Goal: Task Accomplishment & Management: Use online tool/utility

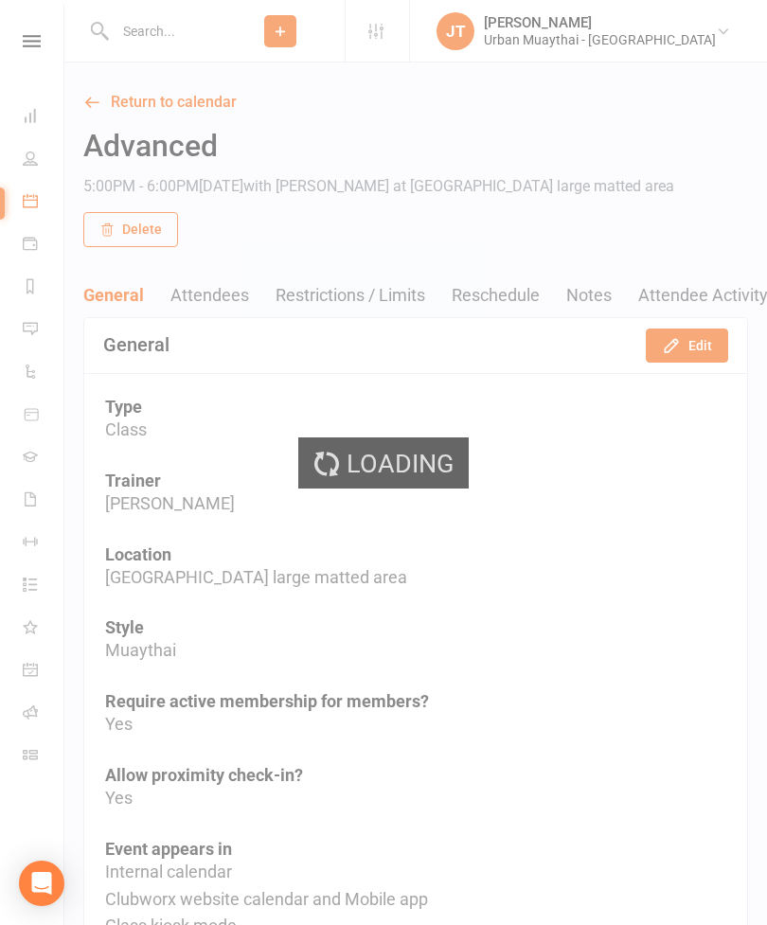
click at [216, 37] on input "text" at bounding box center [162, 31] width 107 height 27
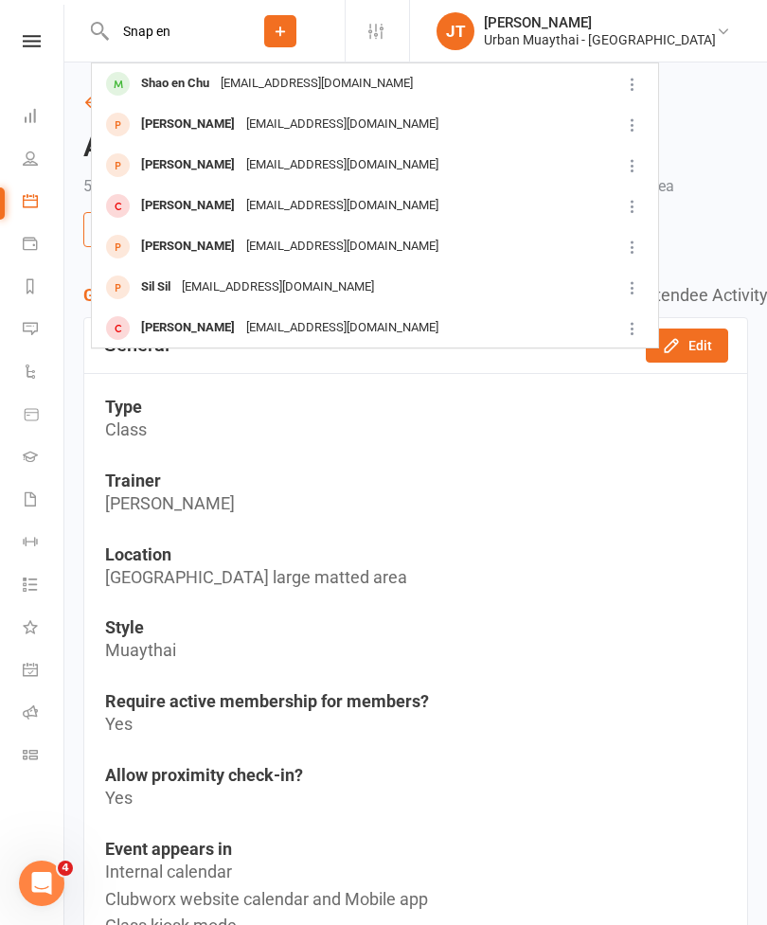
type input "Snap en"
click at [446, 80] on div "Shao en Chu andersonchu5868@gmail.com" at bounding box center [353, 83] width 521 height 39
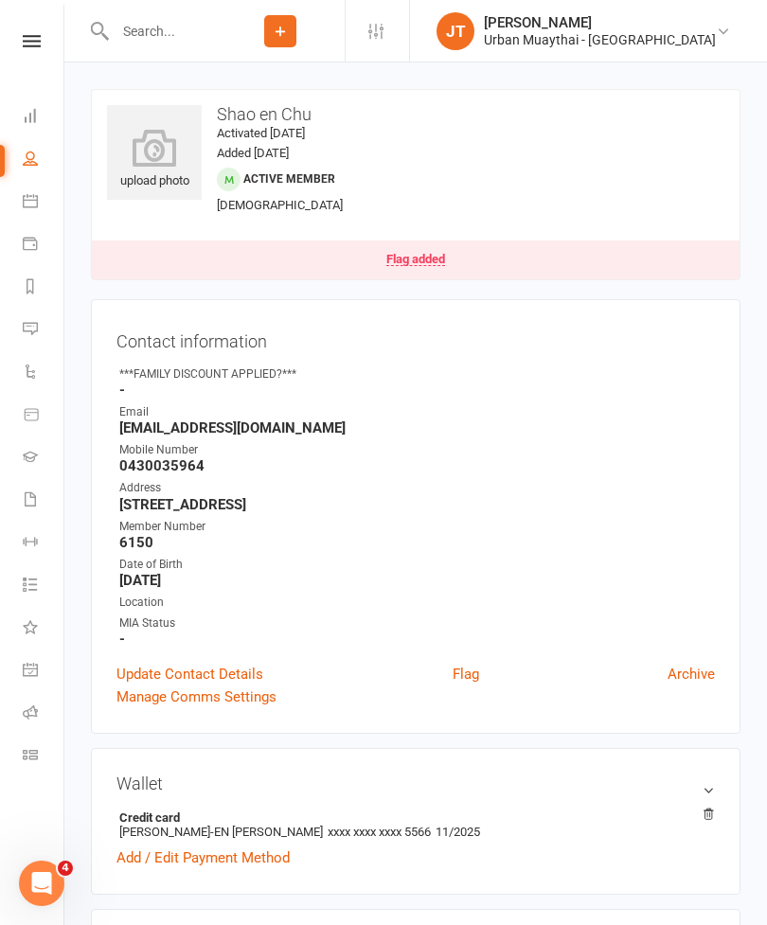
click at [164, 157] on icon at bounding box center [154, 148] width 95 height 38
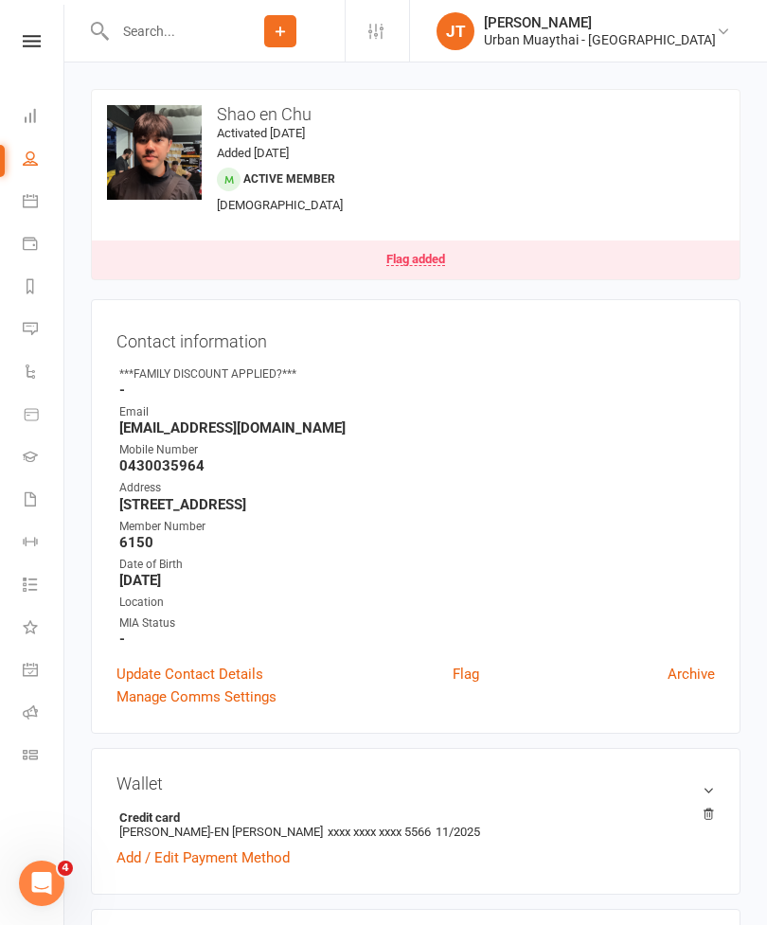
click at [31, 753] on icon at bounding box center [30, 754] width 15 height 15
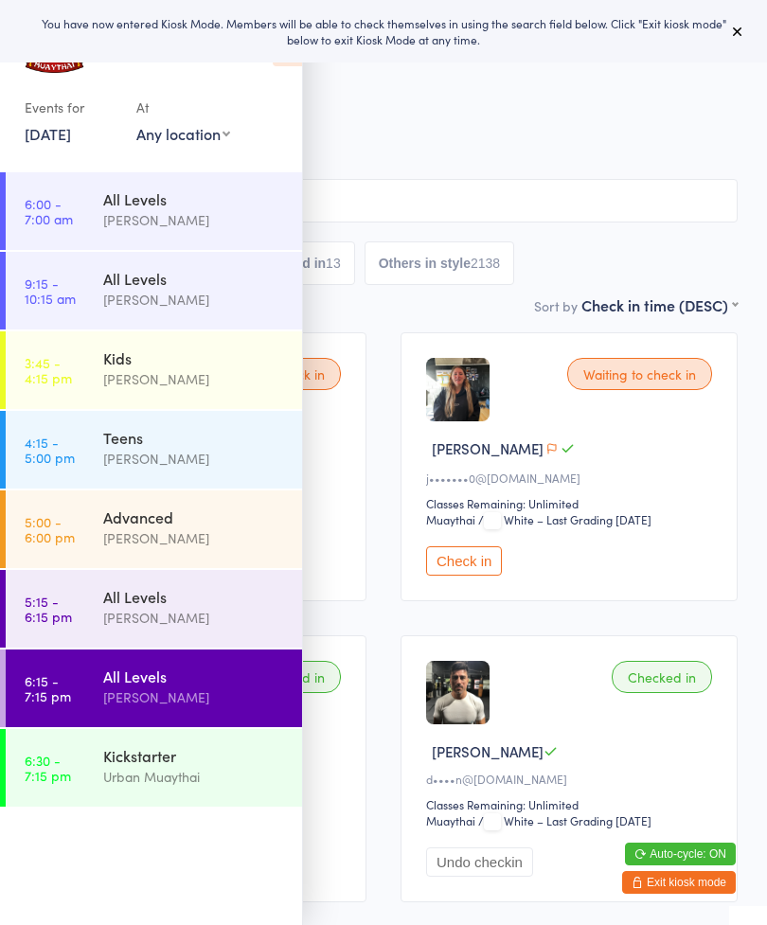
click at [731, 37] on icon at bounding box center [737, 31] width 15 height 15
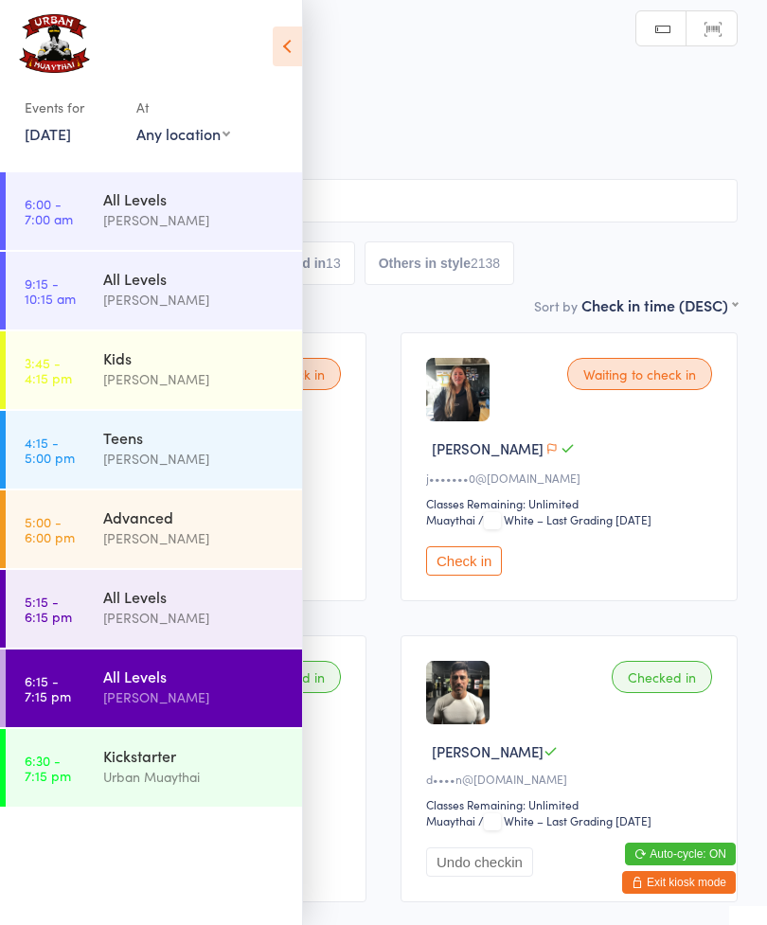
click at [281, 49] on icon at bounding box center [287, 47] width 29 height 40
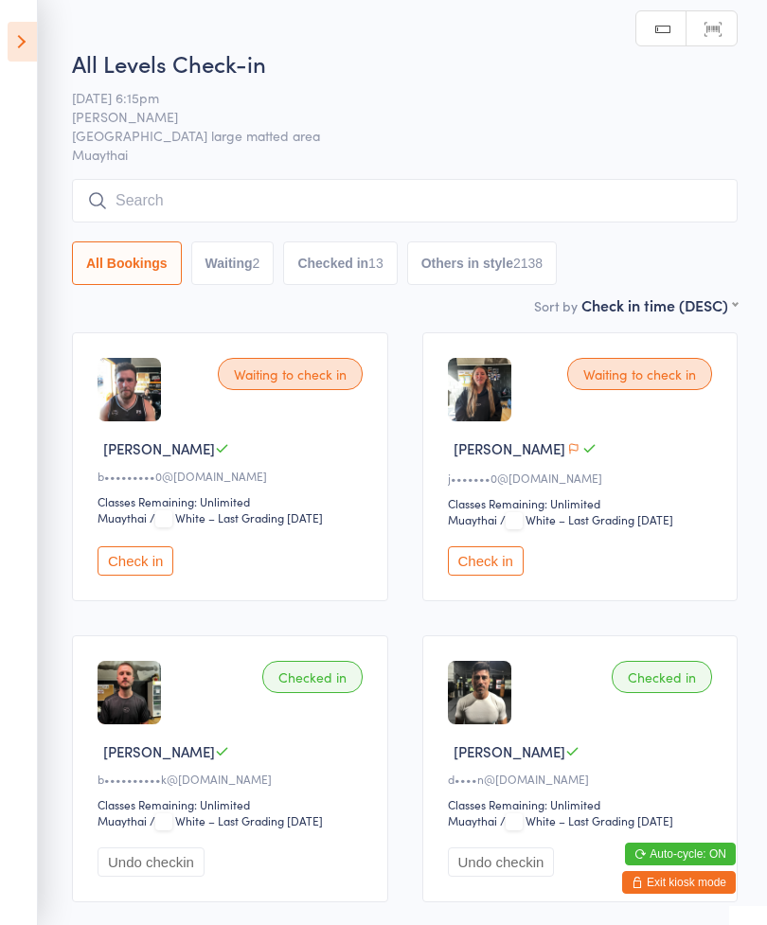
click at [497, 568] on button "Check in" at bounding box center [486, 560] width 76 height 29
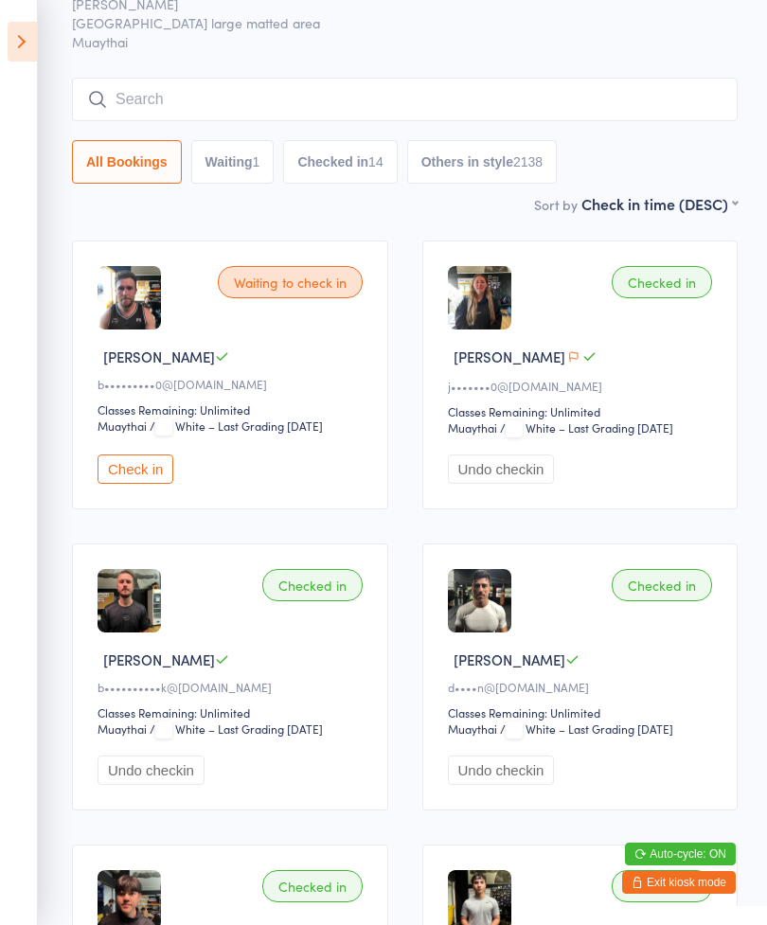
scroll to position [91, 0]
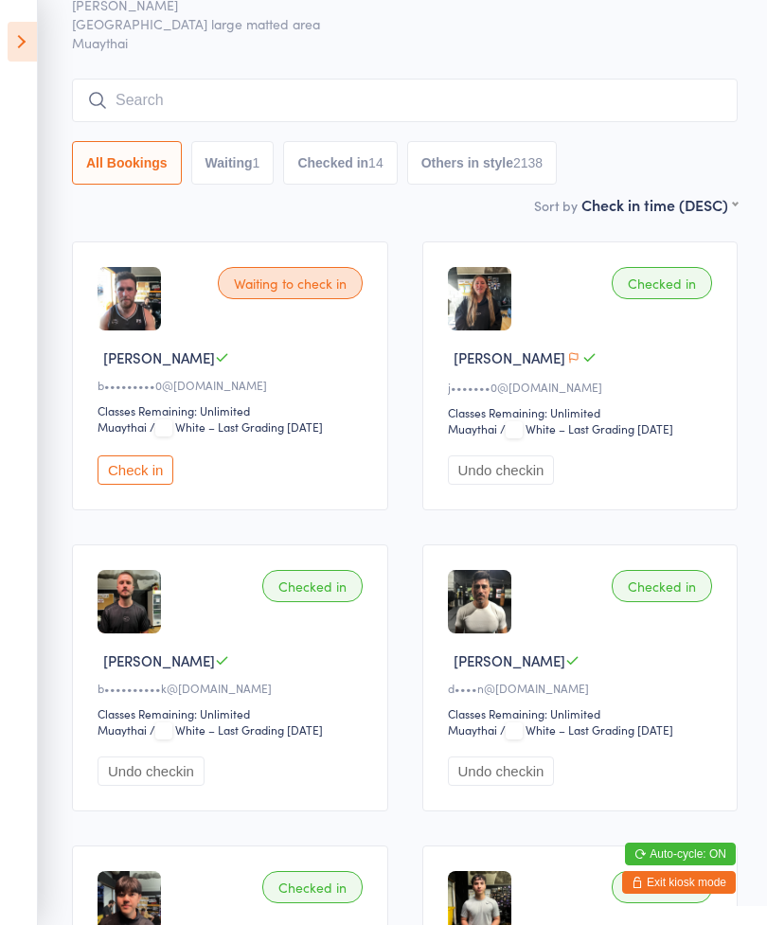
click at [158, 97] on input "search" at bounding box center [404, 101] width 665 height 44
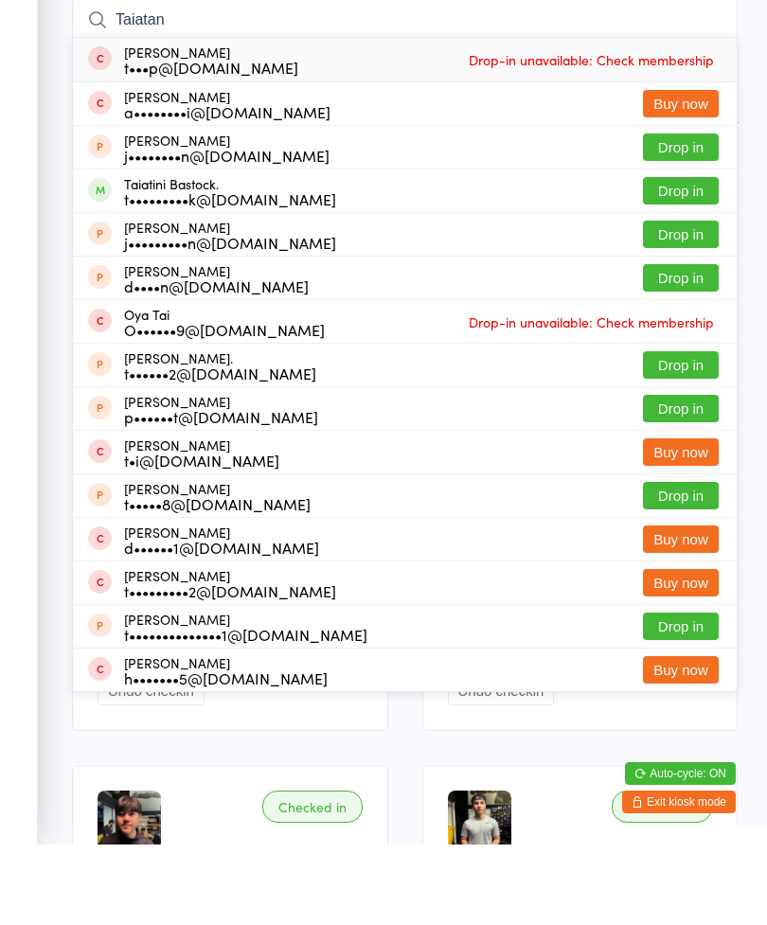
type input "Taiatan"
click at [689, 257] on button "Drop in" at bounding box center [681, 270] width 76 height 27
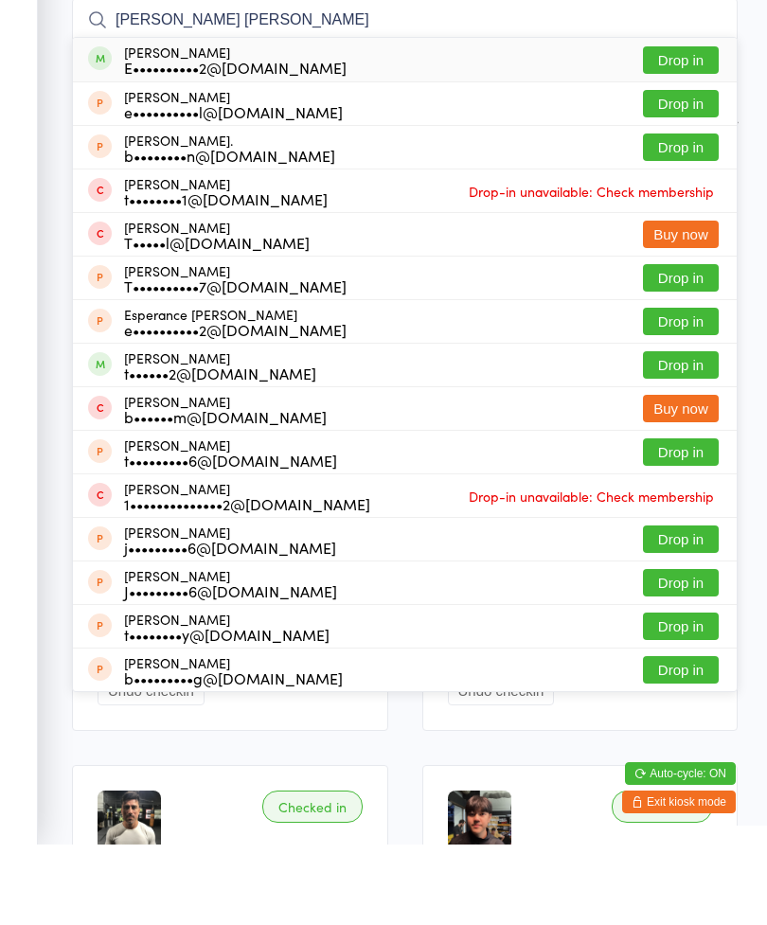
type input "Essie tim"
click at [693, 127] on button "Drop in" at bounding box center [681, 140] width 76 height 27
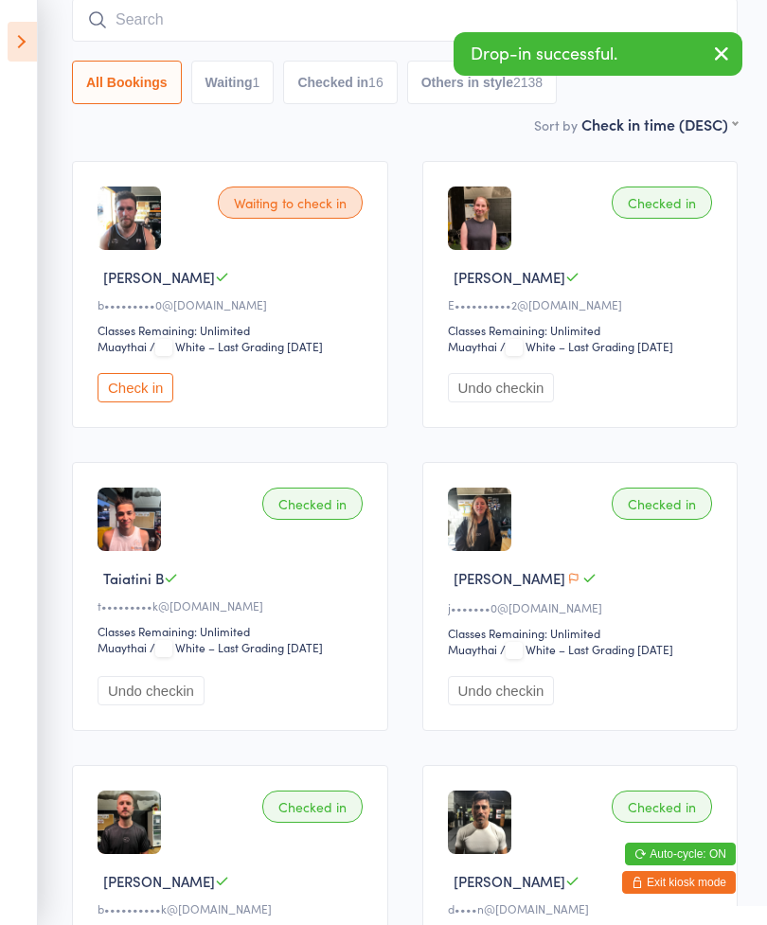
click at [340, 27] on input "search" at bounding box center [404, 20] width 665 height 44
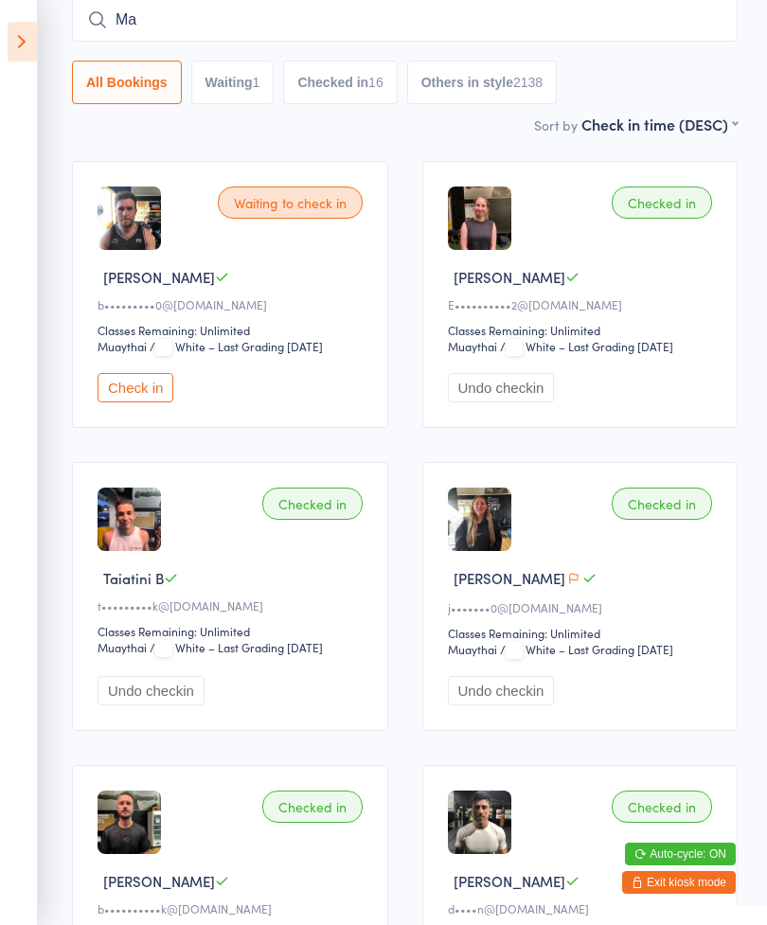
type input "M"
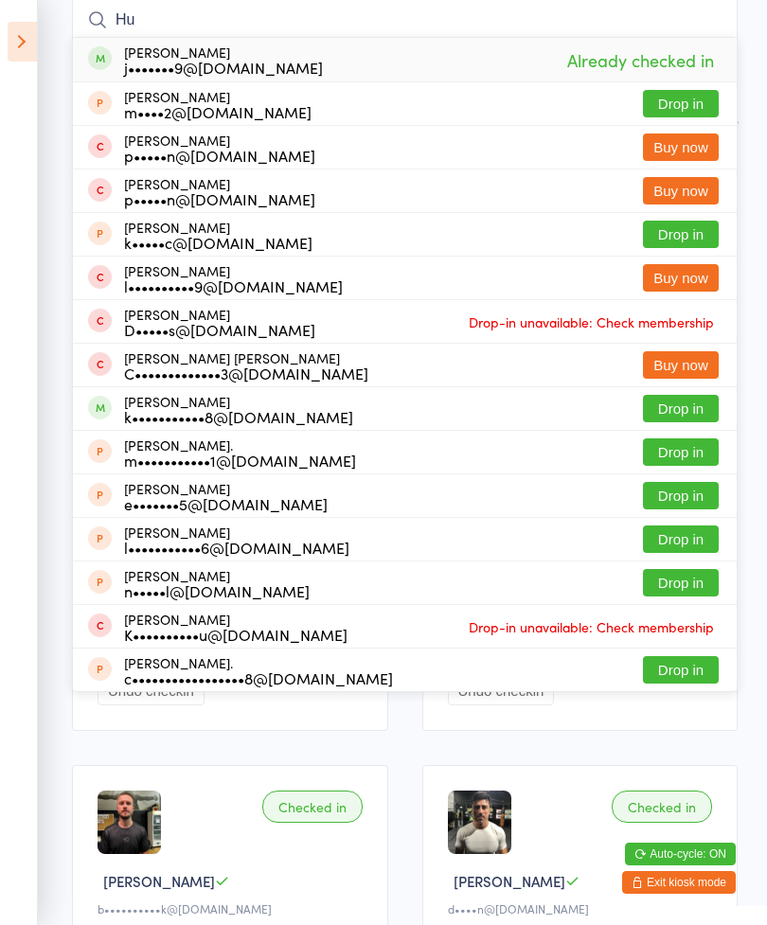
type input "H"
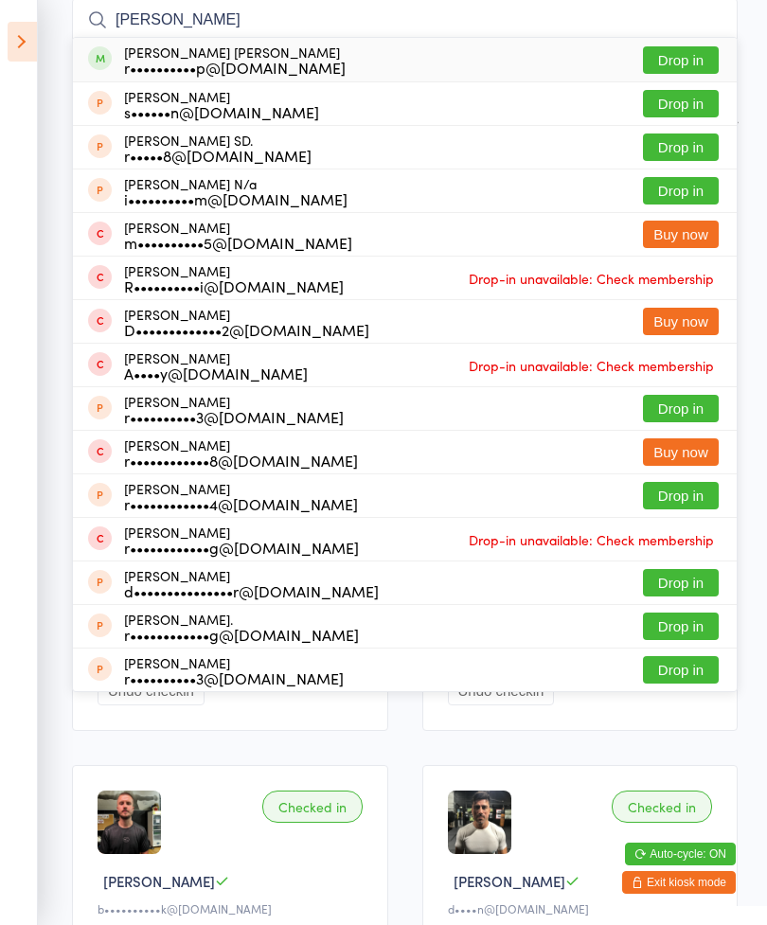
type input "Raquel"
click at [683, 66] on button "Drop in" at bounding box center [681, 59] width 76 height 27
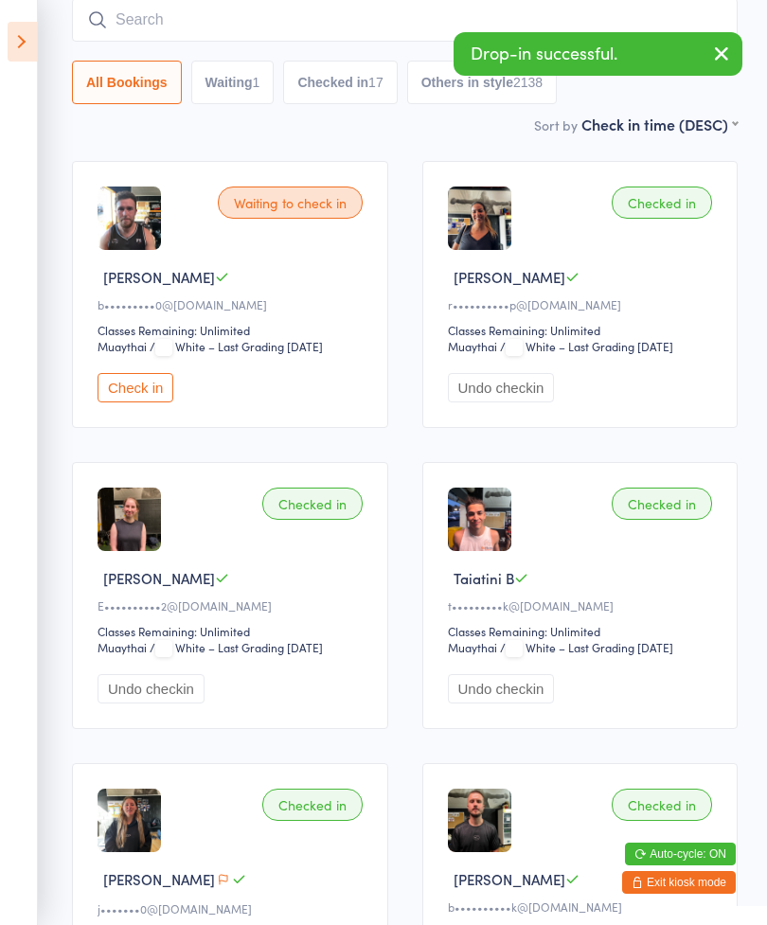
click at [227, 28] on input "search" at bounding box center [404, 20] width 665 height 44
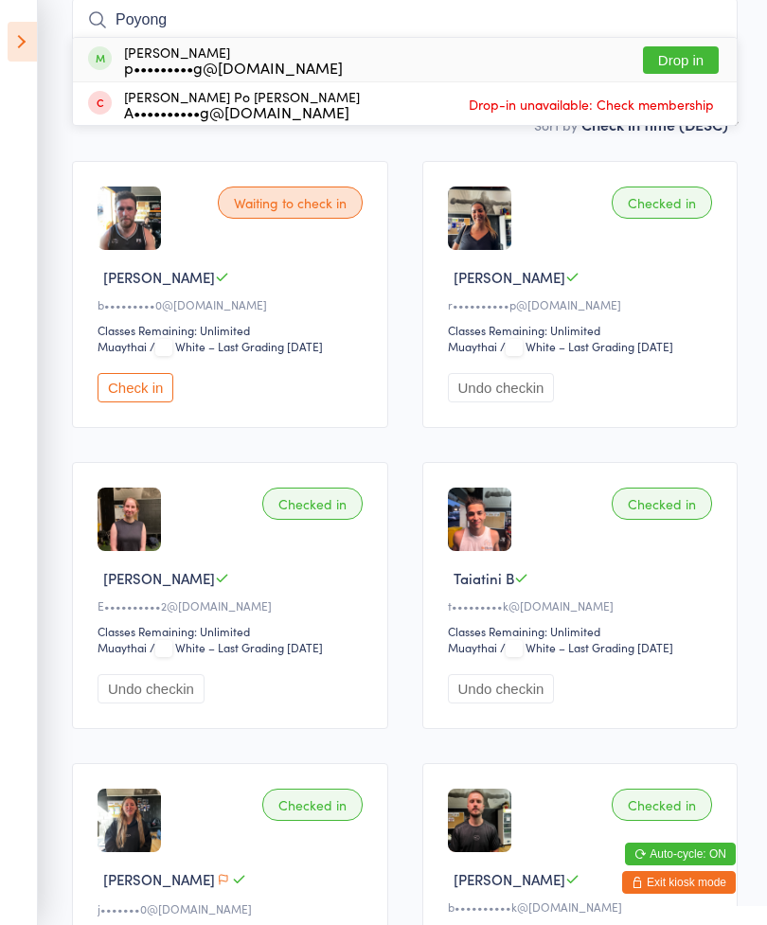
type input "Poyong"
click at [677, 67] on button "Drop in" at bounding box center [681, 59] width 76 height 27
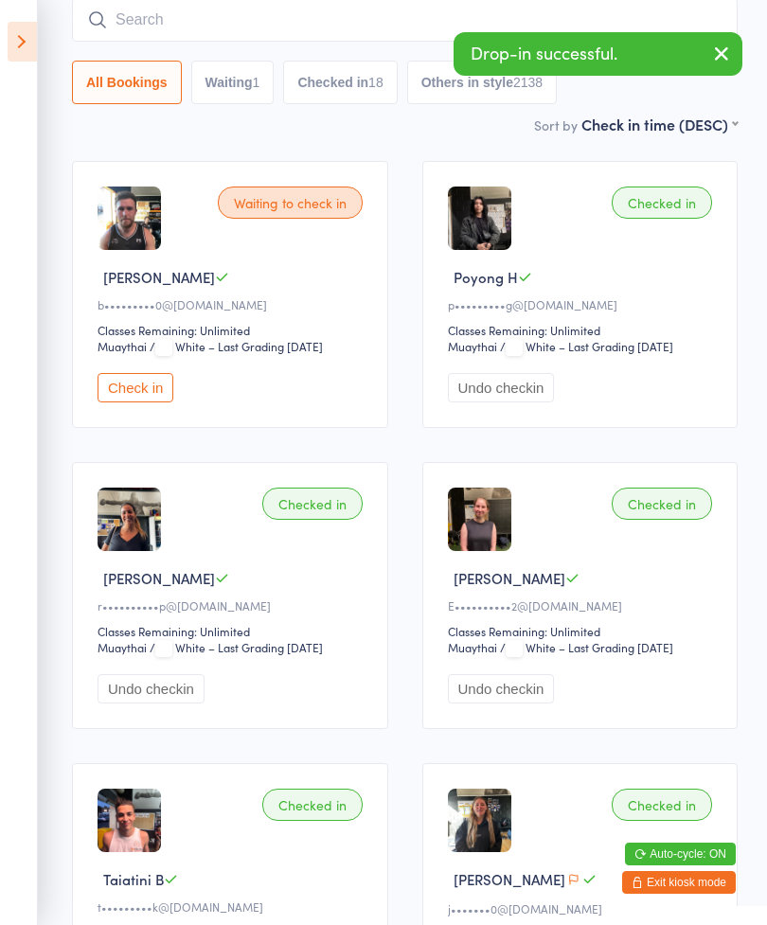
click at [263, 14] on input "search" at bounding box center [404, 20] width 665 height 44
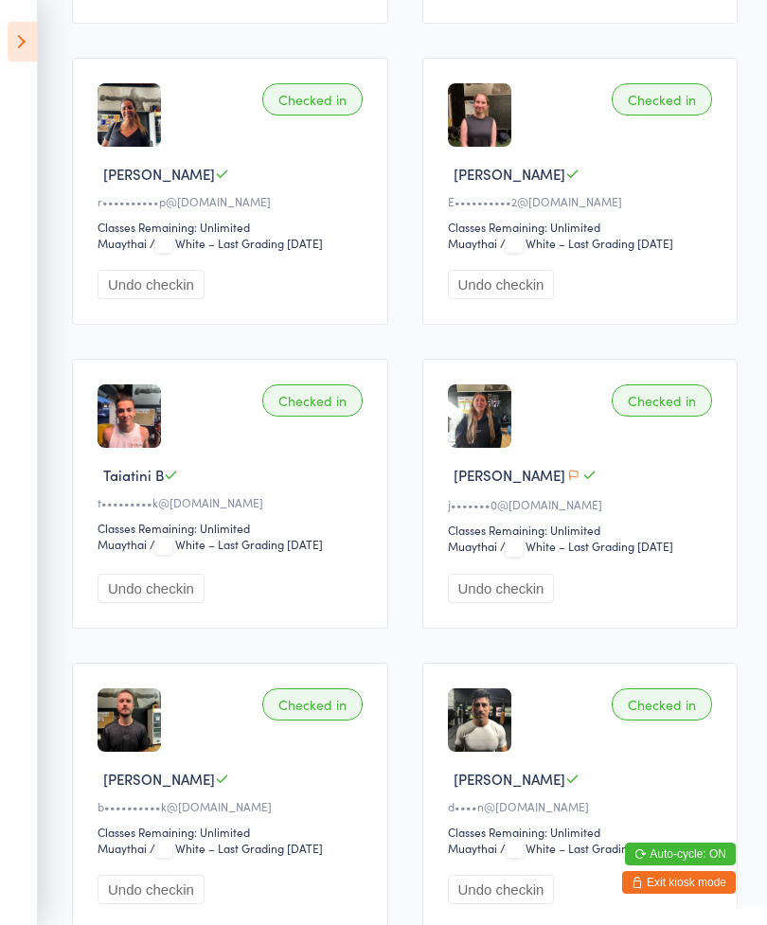
scroll to position [503, 0]
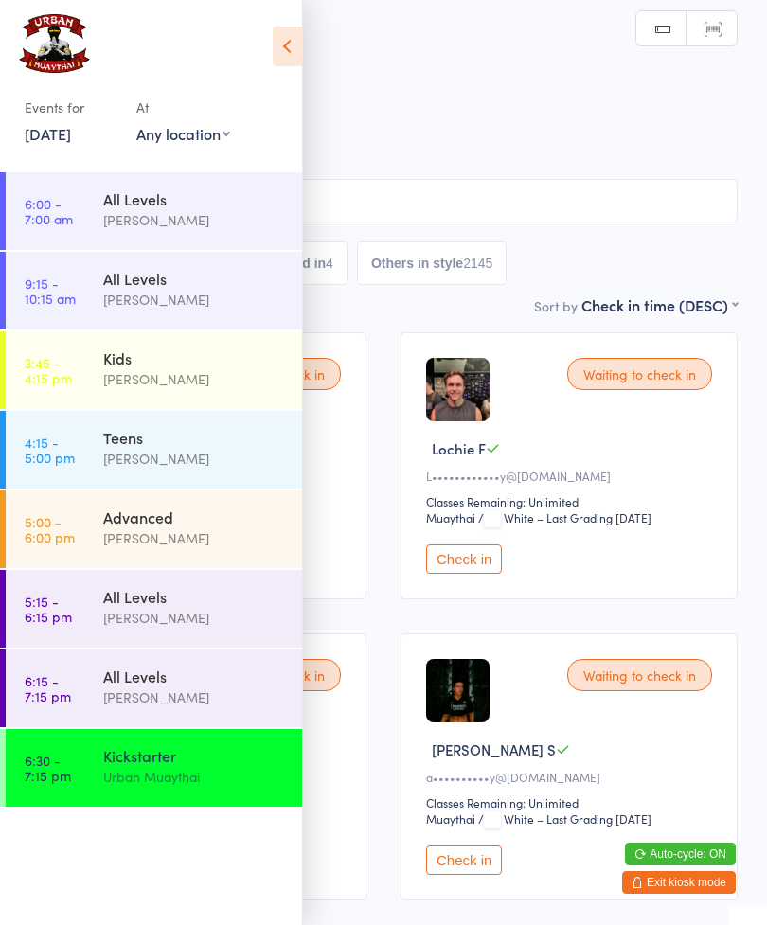
click at [184, 692] on div "Mitch Jackson" at bounding box center [194, 697] width 183 height 22
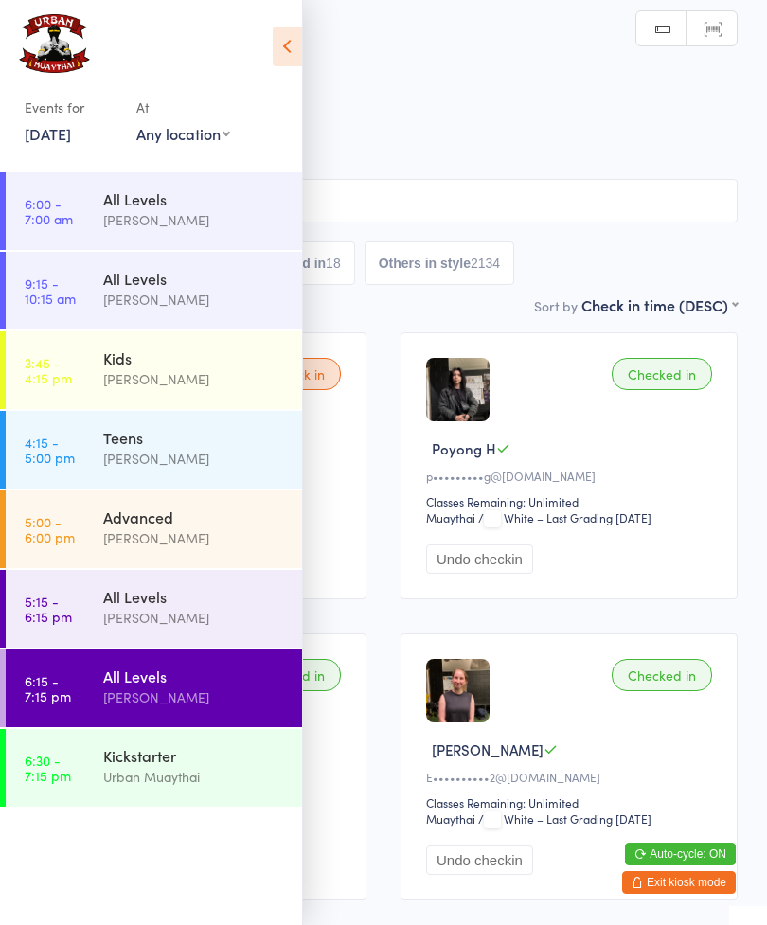
click at [290, 47] on icon at bounding box center [287, 47] width 29 height 40
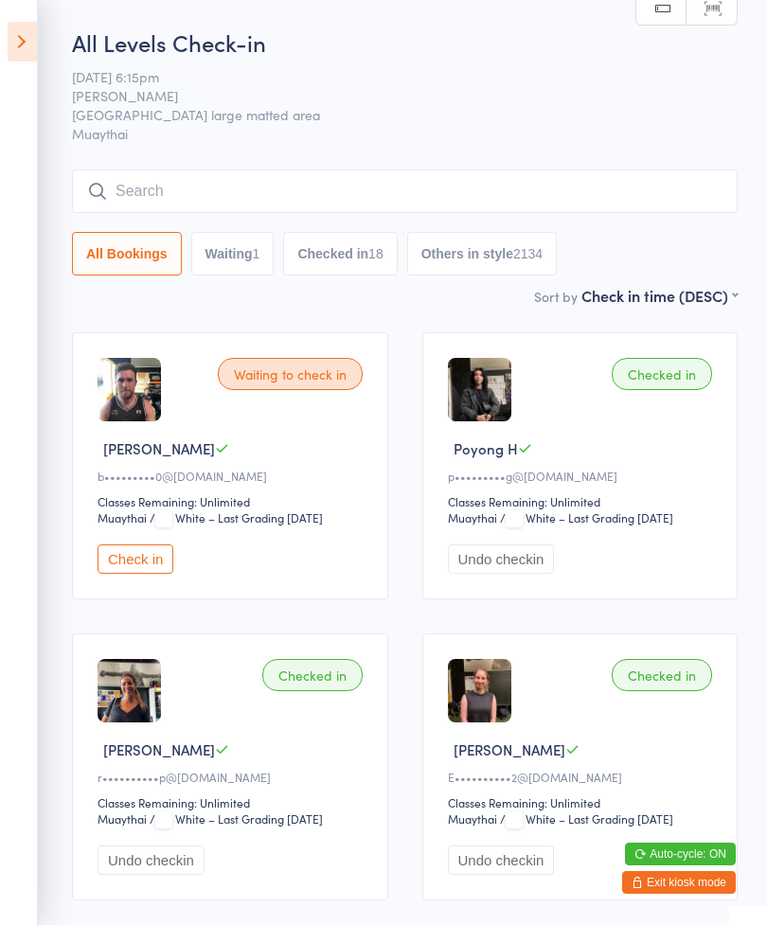
click at [10, 49] on icon at bounding box center [22, 42] width 29 height 40
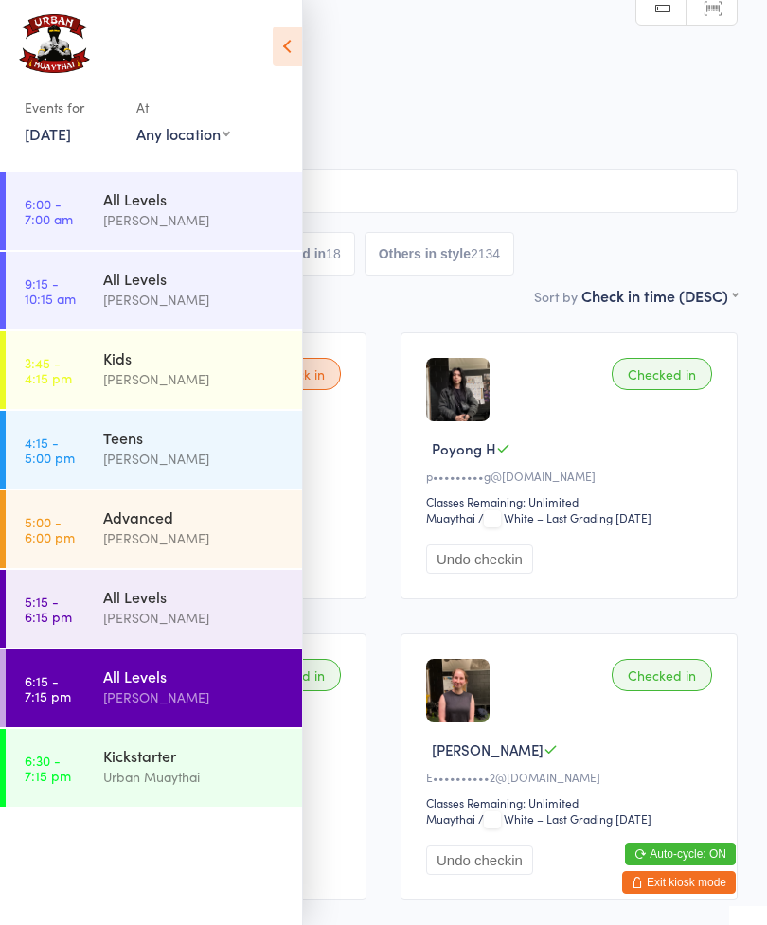
click at [222, 614] on div "Mitch Jackson" at bounding box center [194, 618] width 183 height 22
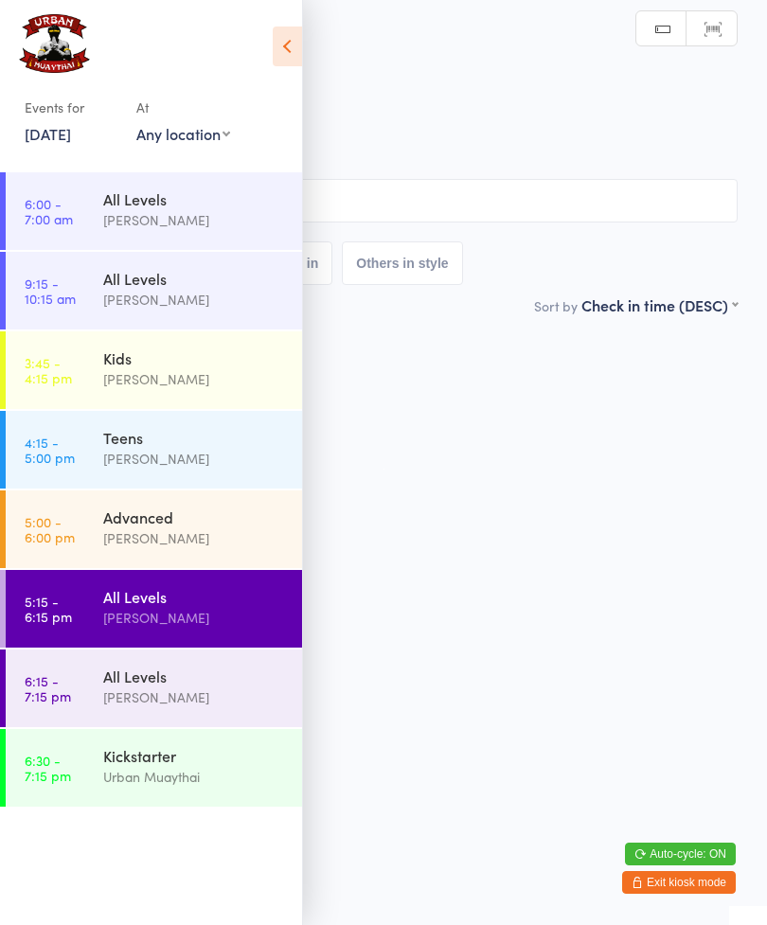
click at [299, 45] on icon at bounding box center [287, 47] width 29 height 40
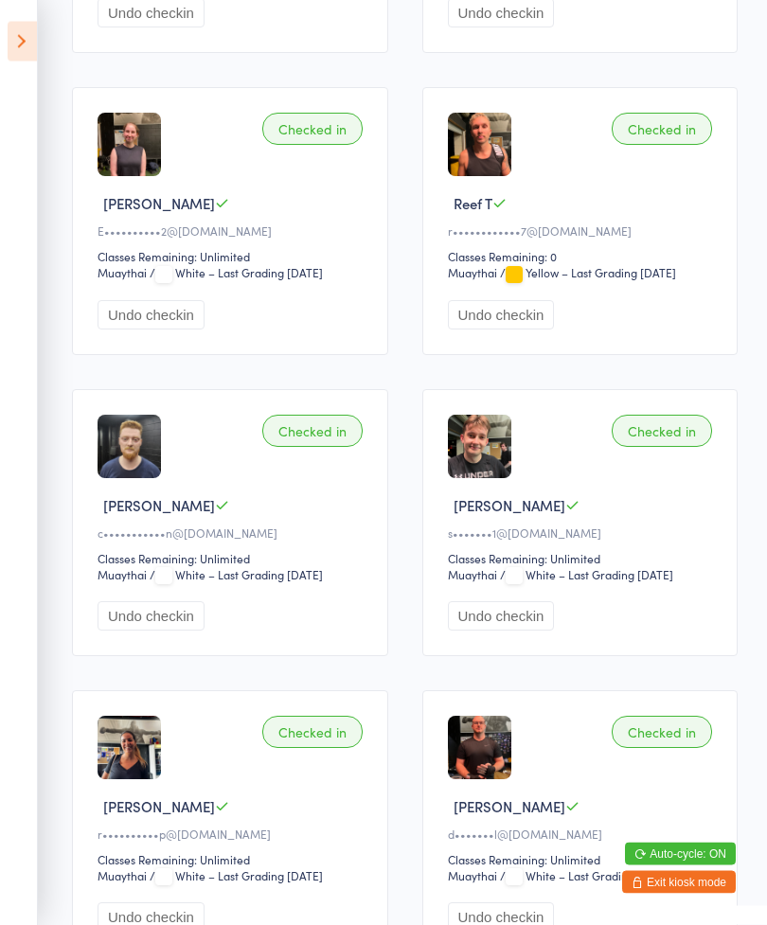
scroll to position [847, 0]
click at [174, 630] on button "Undo checkin" at bounding box center [150, 615] width 107 height 29
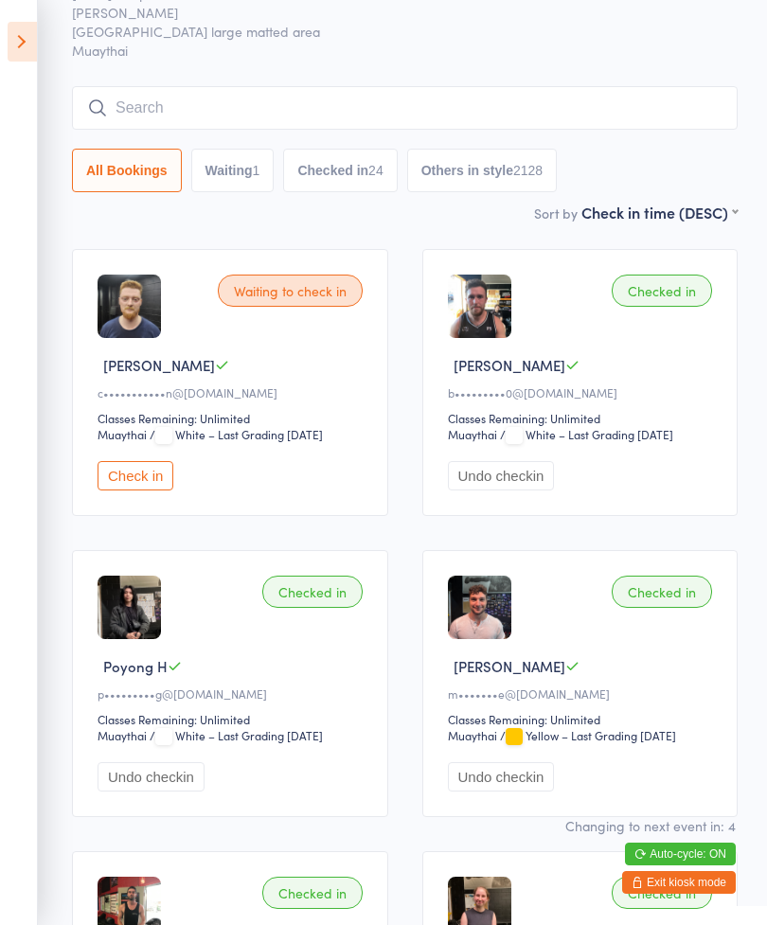
scroll to position [80, 0]
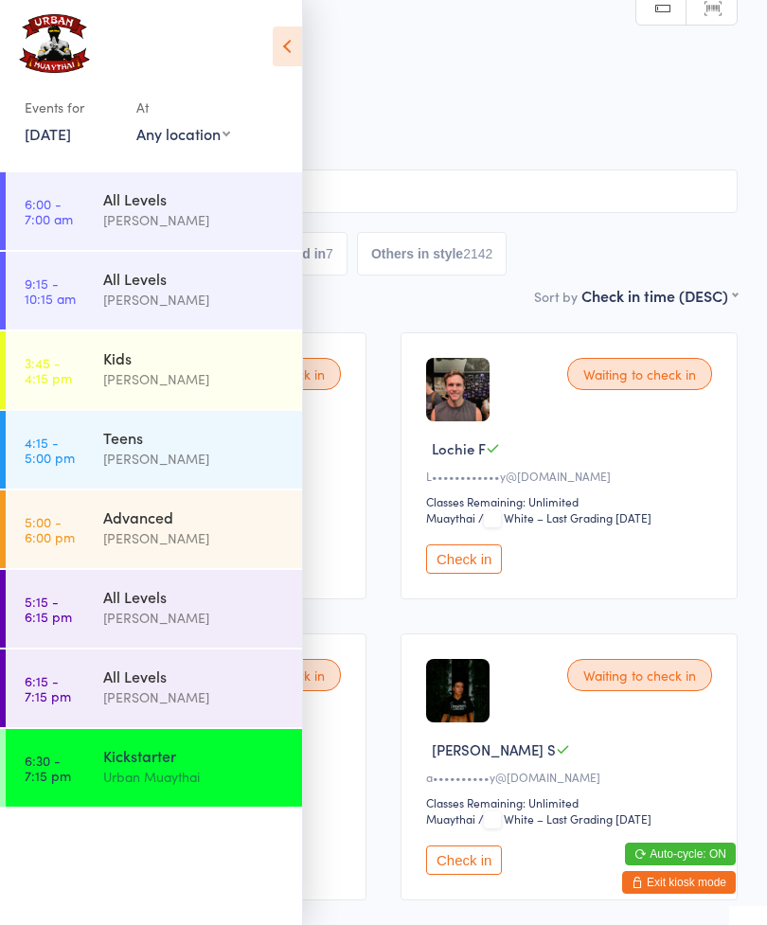
click at [398, 124] on span "Miami Small matted area" at bounding box center [368, 114] width 679 height 19
click at [381, 69] on span "14 Oct 6:30pm" at bounding box center [368, 76] width 679 height 19
click at [285, 57] on icon at bounding box center [287, 47] width 29 height 40
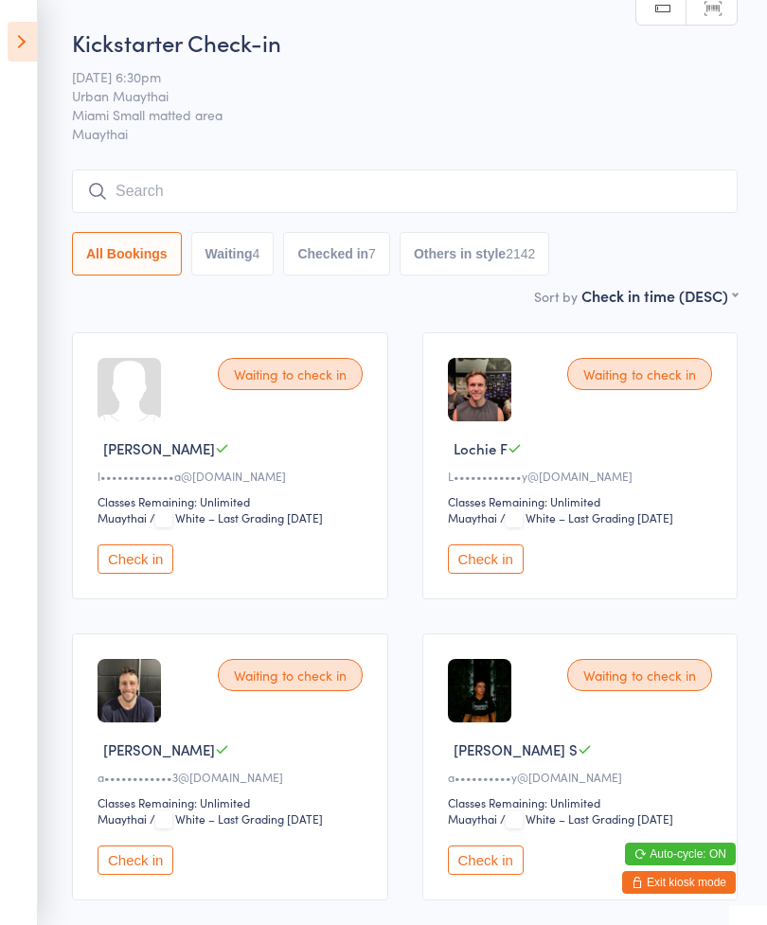
click at [122, 402] on div at bounding box center [128, 389] width 63 height 63
click at [129, 429] on div "Waiting to check in Lydia C l•••••••••••••a@gmail.com Classes Remaining: Unlimi…" at bounding box center [230, 465] width 316 height 267
click at [126, 450] on span "Lydia C" at bounding box center [159, 448] width 112 height 20
click at [121, 456] on span "Lydia C" at bounding box center [159, 448] width 112 height 20
click at [118, 408] on div at bounding box center [128, 389] width 63 height 63
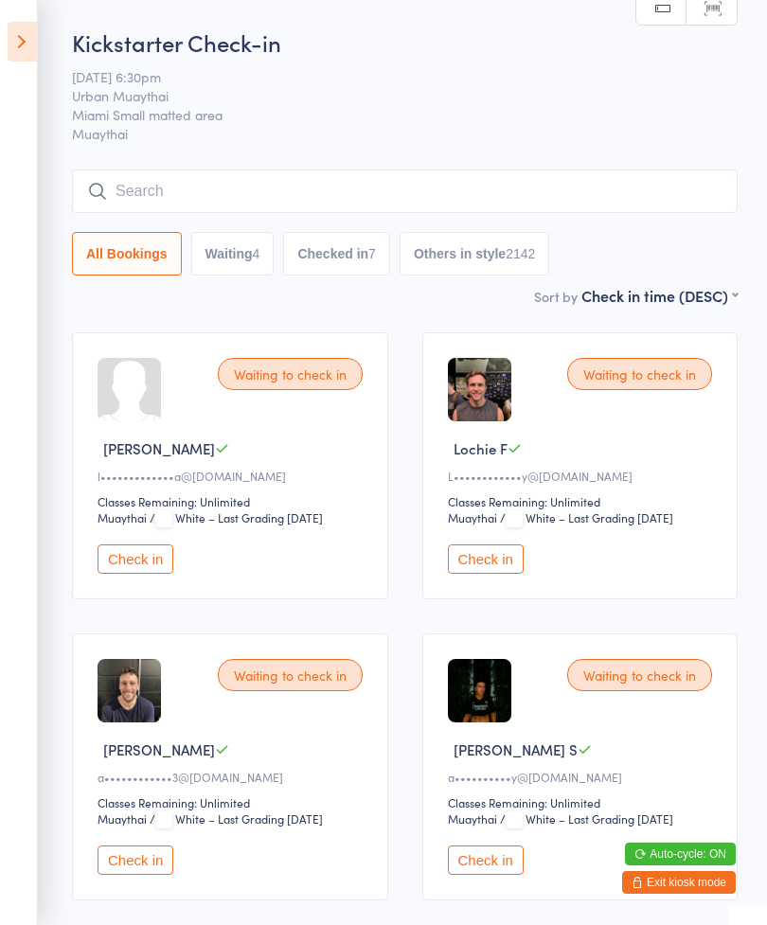
click at [27, 40] on icon at bounding box center [22, 42] width 29 height 40
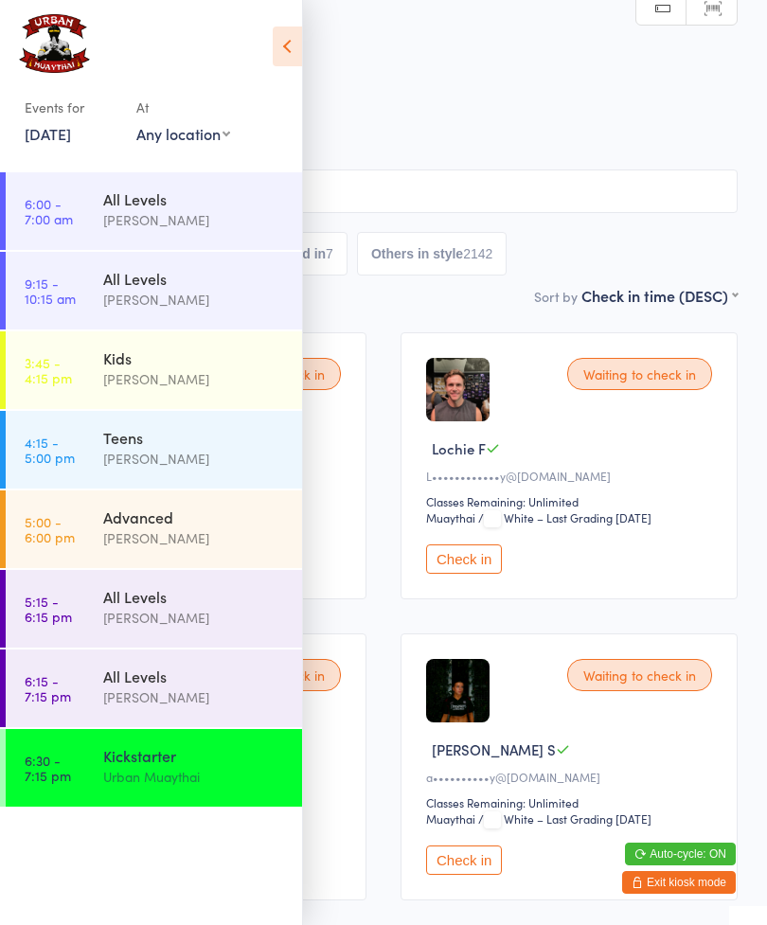
click at [646, 877] on button "Exit kiosk mode" at bounding box center [679, 882] width 114 height 23
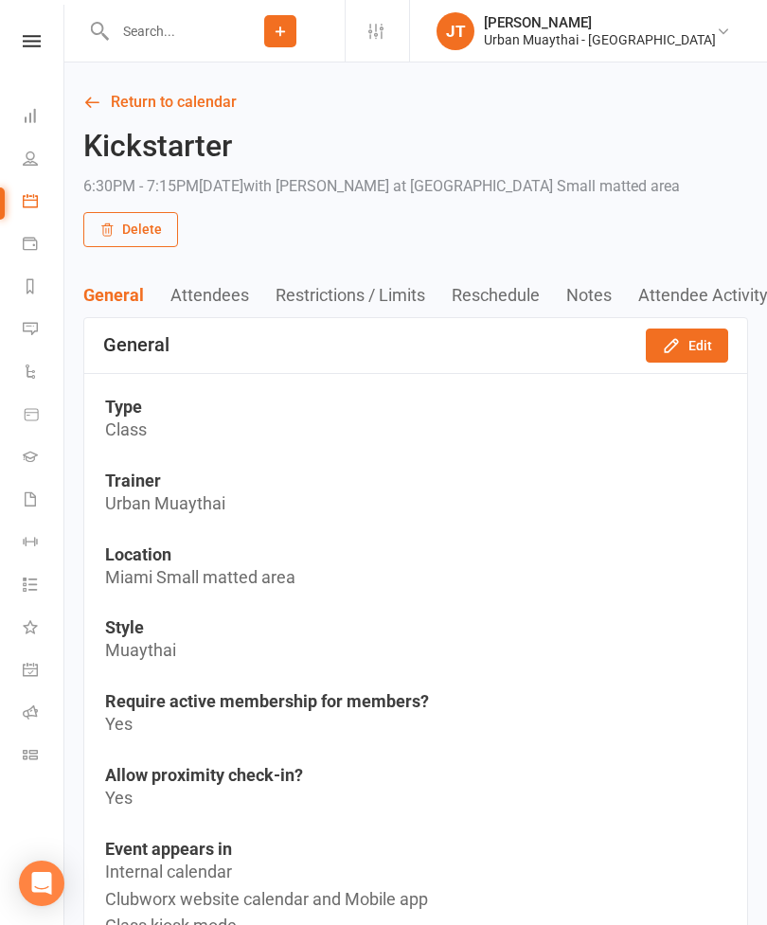
click at [181, 18] on input "text" at bounding box center [162, 31] width 107 height 27
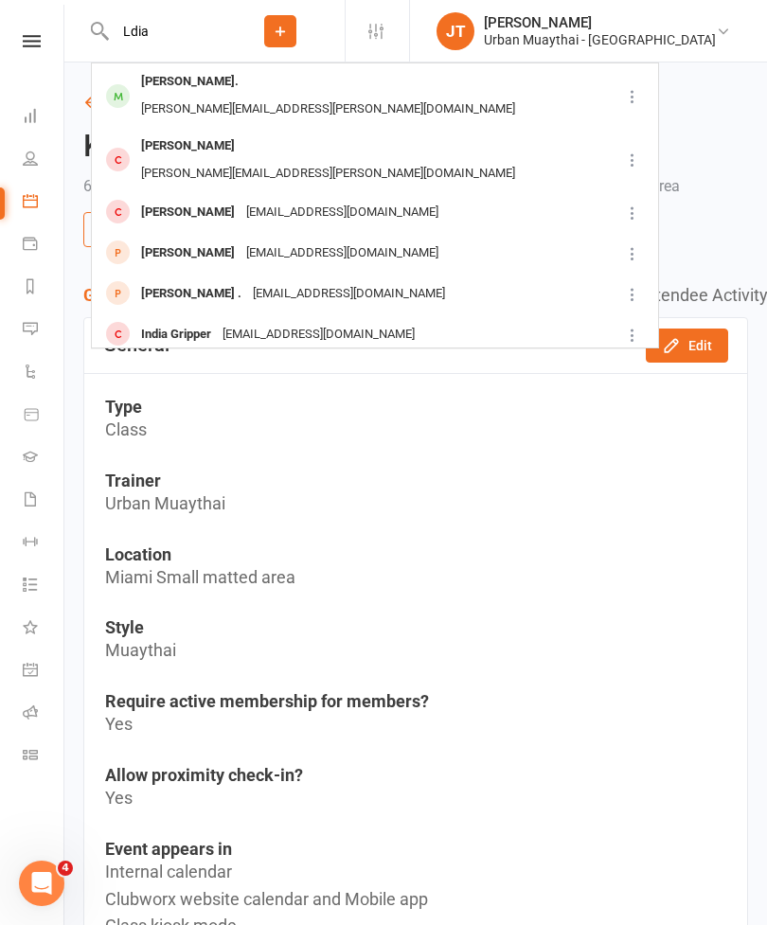
type input "Ldia"
click at [193, 87] on div "[PERSON_NAME]." at bounding box center [189, 81] width 109 height 27
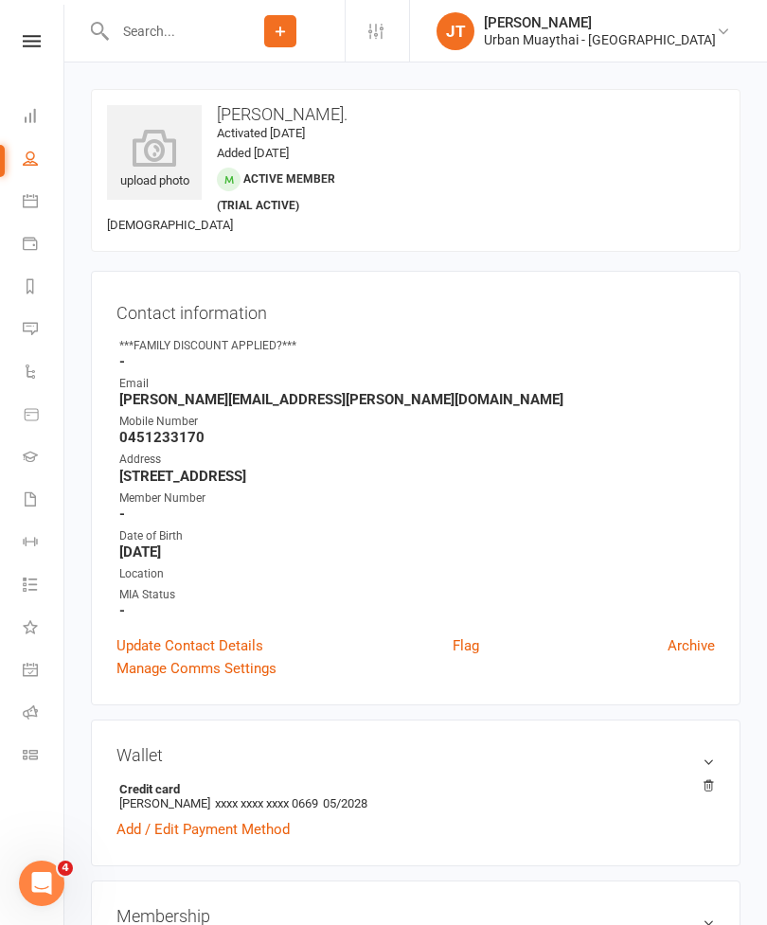
click at [158, 158] on icon at bounding box center [154, 148] width 95 height 38
